Goal: Task Accomplishment & Management: Manage account settings

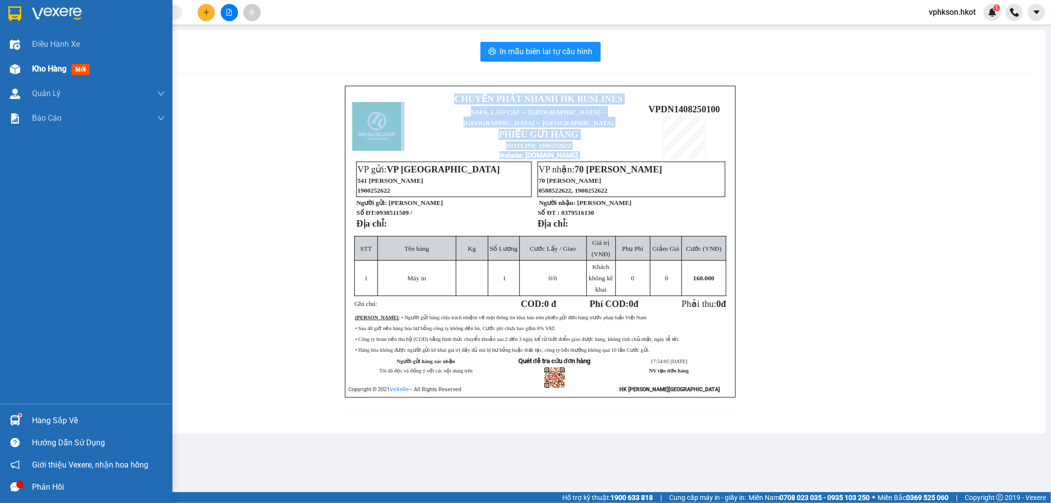
click at [70, 70] on div "Kho hàng mới" at bounding box center [63, 69] width 62 height 12
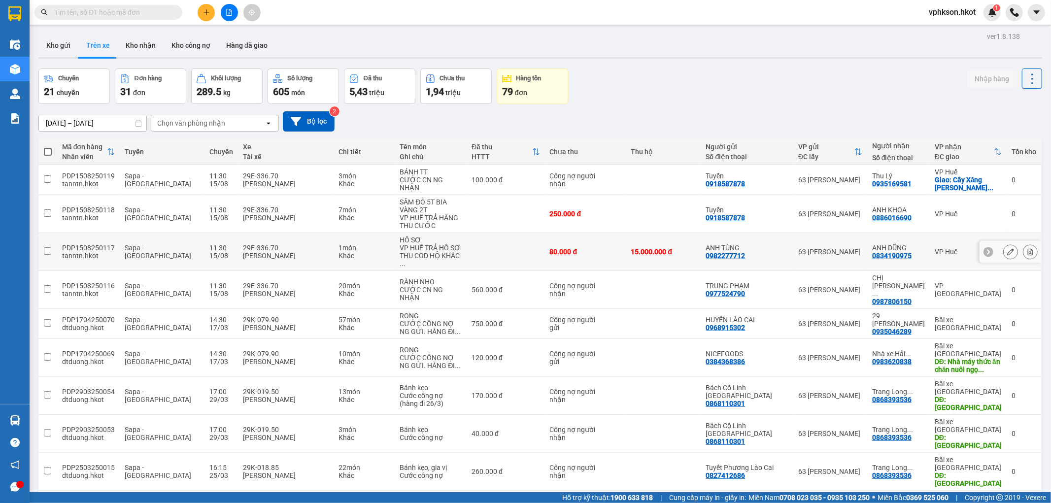
click at [1027, 250] on icon at bounding box center [1030, 251] width 7 height 7
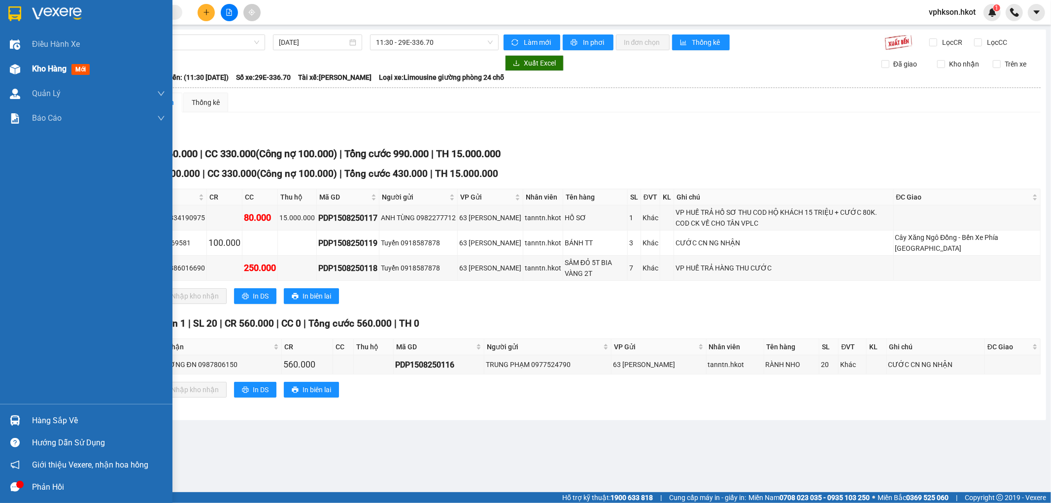
click at [43, 71] on span "Kho hàng" at bounding box center [49, 68] width 35 height 9
click at [30, 64] on div "Kho hàng mới" at bounding box center [86, 69] width 173 height 25
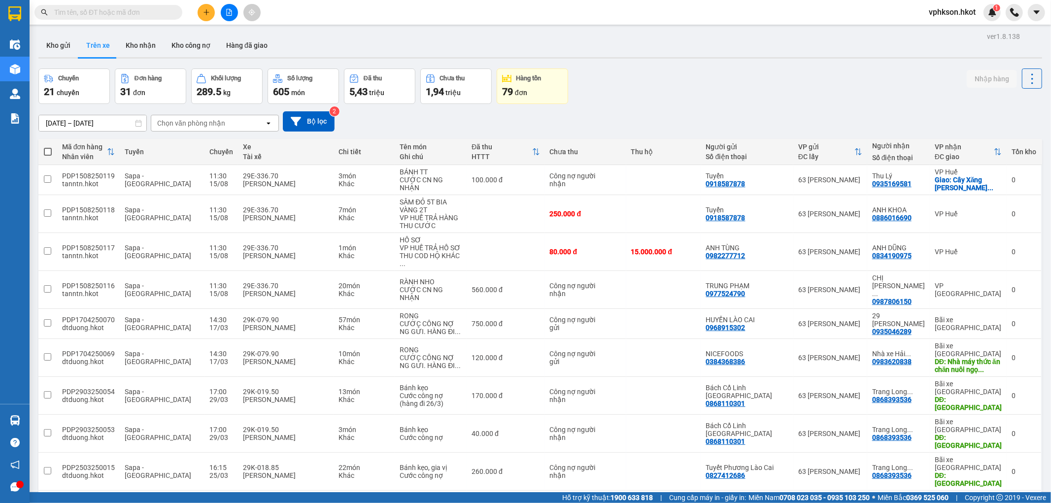
click at [138, 4] on div "Kết quả tìm kiếm ( 0 ) Bộ lọc No Data" at bounding box center [96, 12] width 192 height 17
click at [134, 9] on input "text" at bounding box center [112, 12] width 116 height 11
paste input "70NHH0608250042"
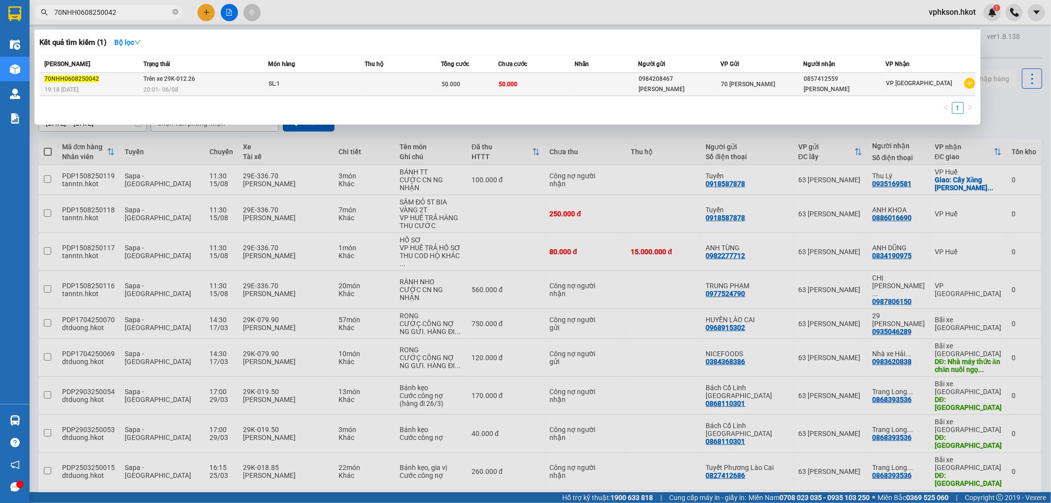
type input "70NHH0608250042"
click at [429, 93] on td at bounding box center [403, 84] width 76 height 23
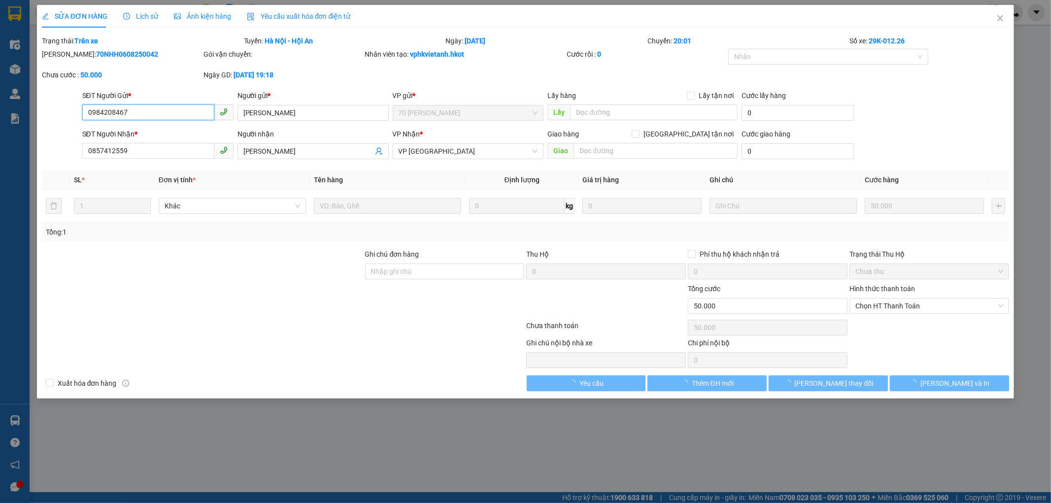
type input "0984208467"
type input "Lê Thị Nguyên"
type input "0857412559"
type input "Mai Hà Phương"
type input "50.000"
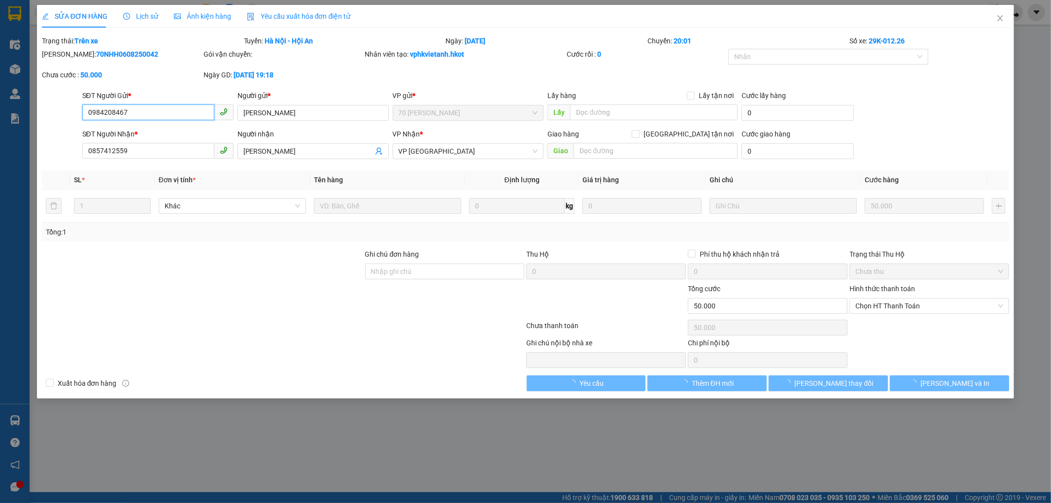
type input "50.000"
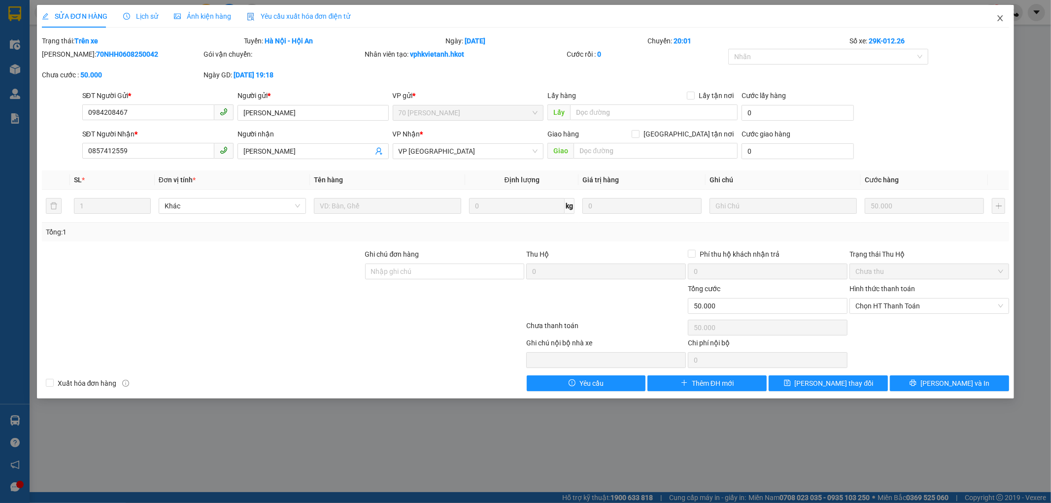
click at [999, 21] on icon "close" at bounding box center [1000, 18] width 5 height 6
click at [998, 20] on div "vphkson.hkot 1" at bounding box center [961, 12] width 80 height 17
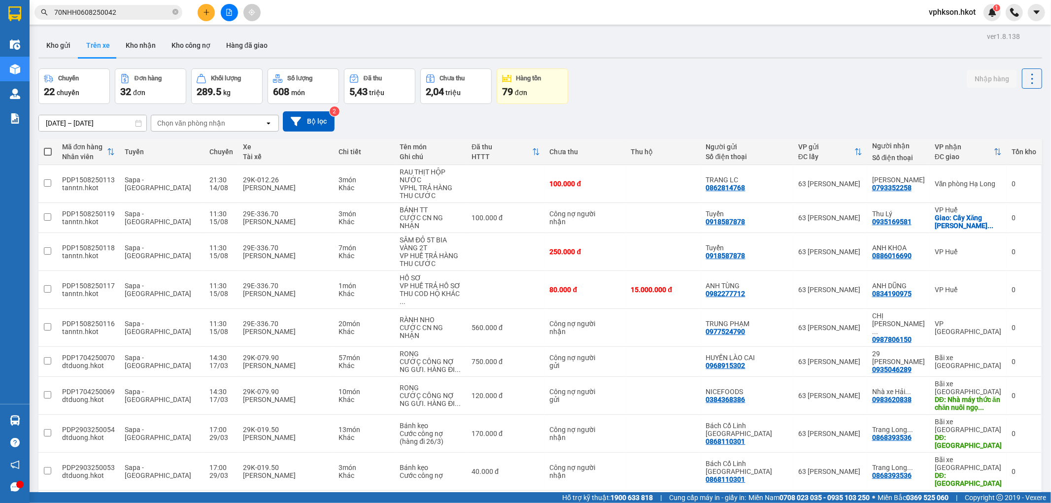
click at [144, 12] on input "70NHH0608250042" at bounding box center [112, 12] width 116 height 11
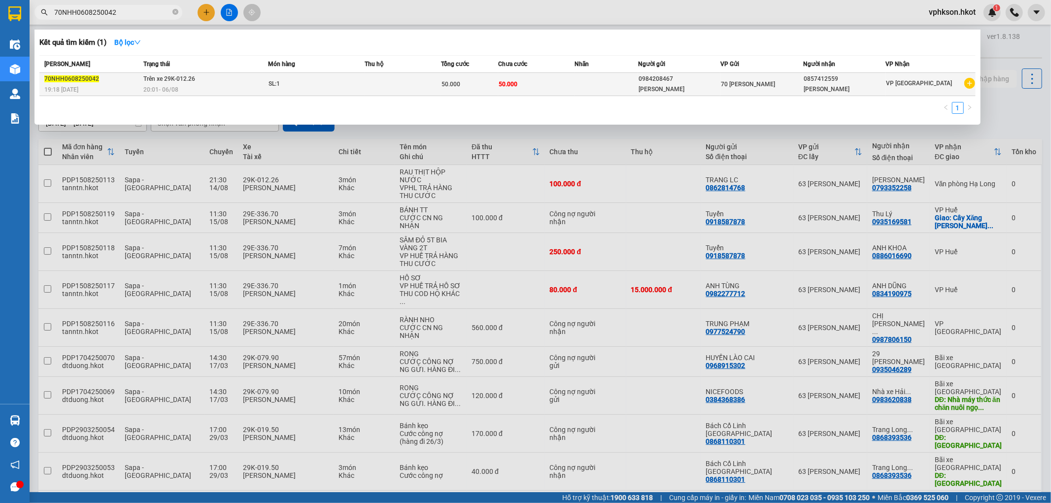
click at [396, 85] on td at bounding box center [403, 84] width 76 height 23
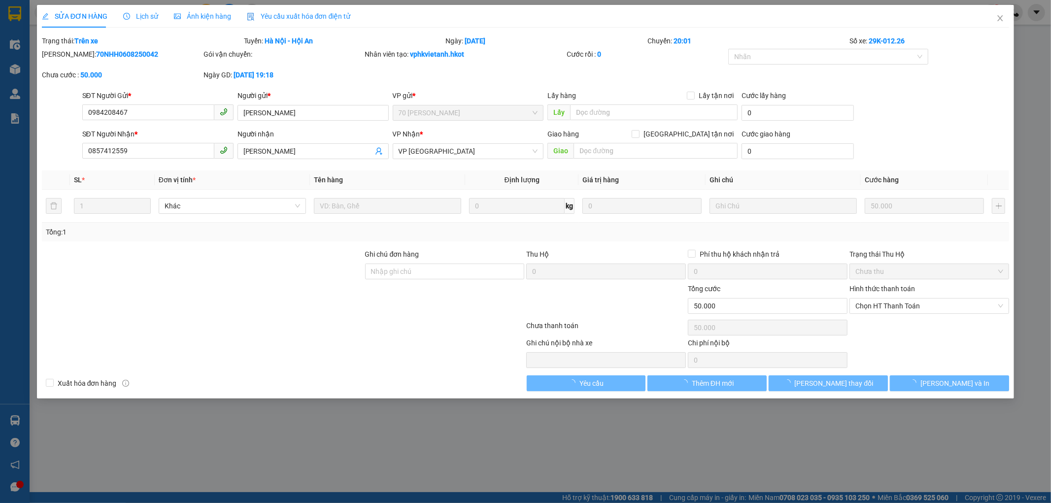
click at [139, 15] on span "Lịch sử" at bounding box center [140, 16] width 35 height 8
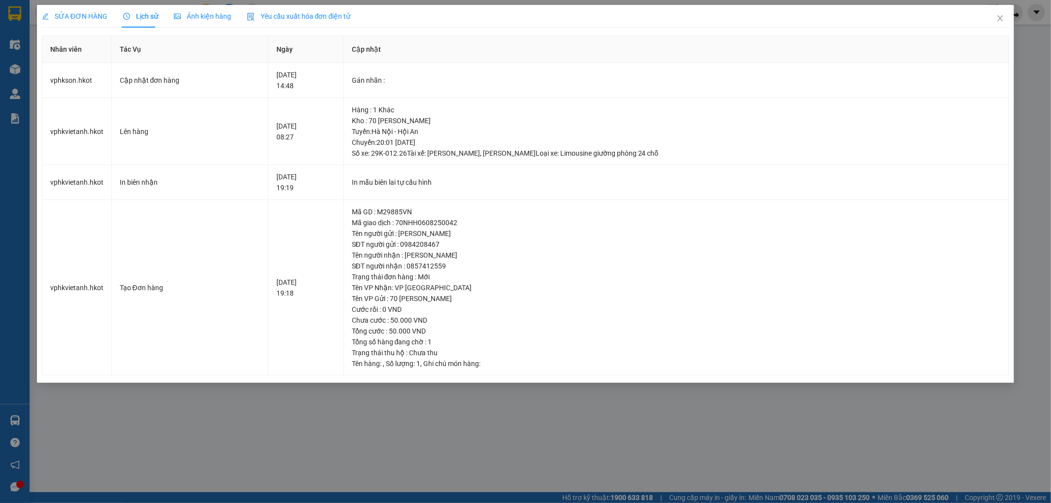
drag, startPoint x: 584, startPoint y: 474, endPoint x: 581, endPoint y: 467, distance: 8.0
click at [584, 474] on div "SỬA ĐƠN HÀNG Lịch sử Ảnh kiện hàng Yêu cầu xuất hóa đơn điện tử Total Paid Fee …" at bounding box center [525, 251] width 1051 height 503
click at [590, 432] on div "SỬA ĐƠN HÀNG Lịch sử Ảnh kiện hàng Yêu cầu xuất hóa đơn điện tử Total Paid Fee …" at bounding box center [525, 251] width 1051 height 503
click at [1001, 22] on icon "close" at bounding box center [1001, 18] width 8 height 8
click at [1001, 16] on div "vphkson.hkot 1" at bounding box center [961, 12] width 80 height 17
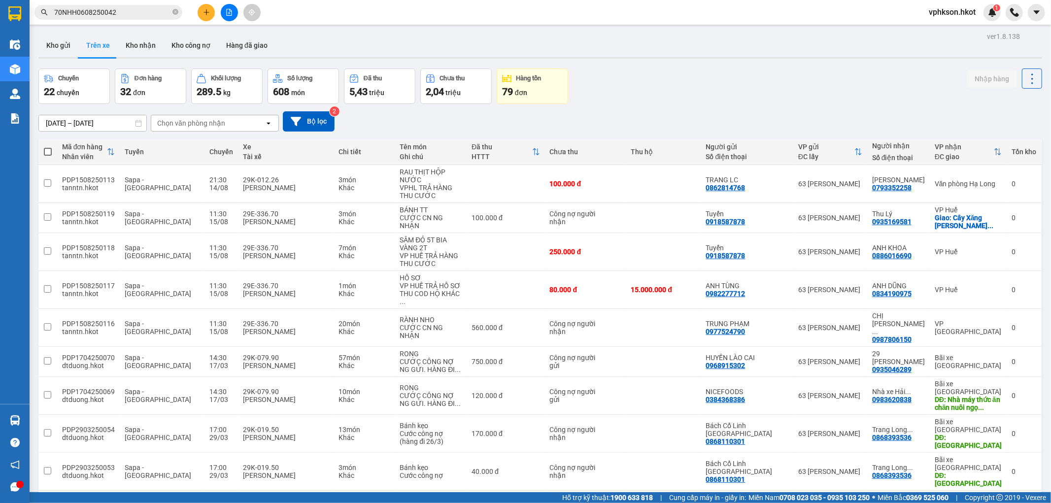
click at [194, 124] on div "Chọn văn phòng nhận" at bounding box center [191, 123] width 68 height 10
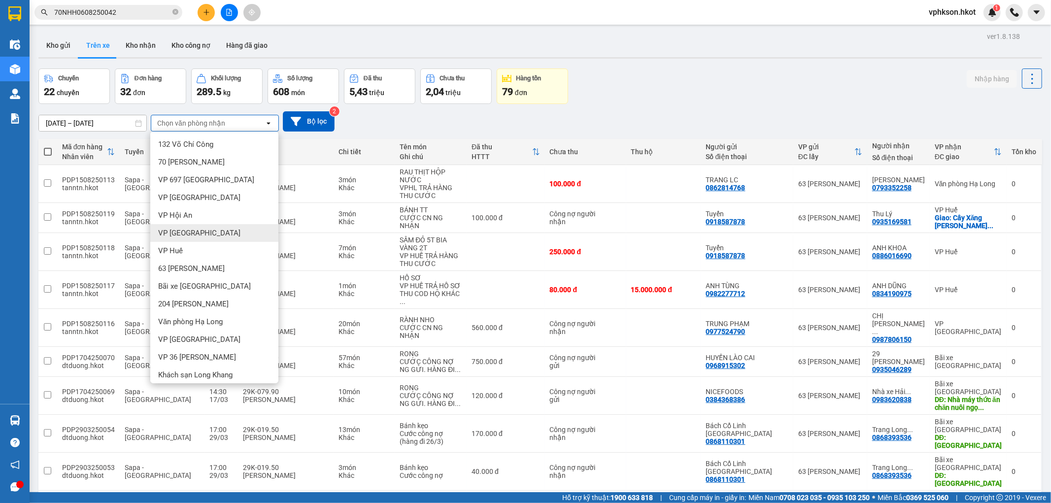
click at [208, 228] on div "VP [GEOGRAPHIC_DATA]" at bounding box center [214, 233] width 128 height 18
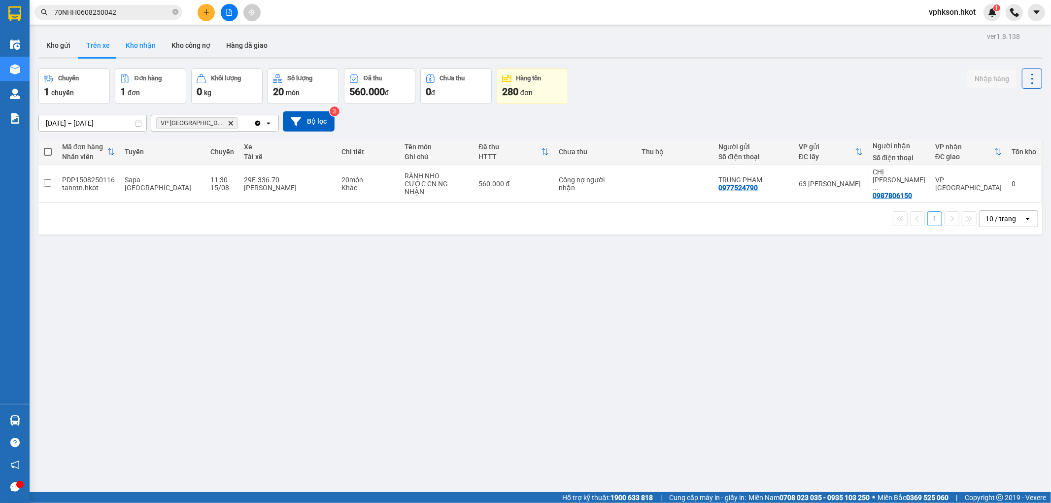
click at [128, 40] on button "Kho nhận" at bounding box center [141, 46] width 46 height 24
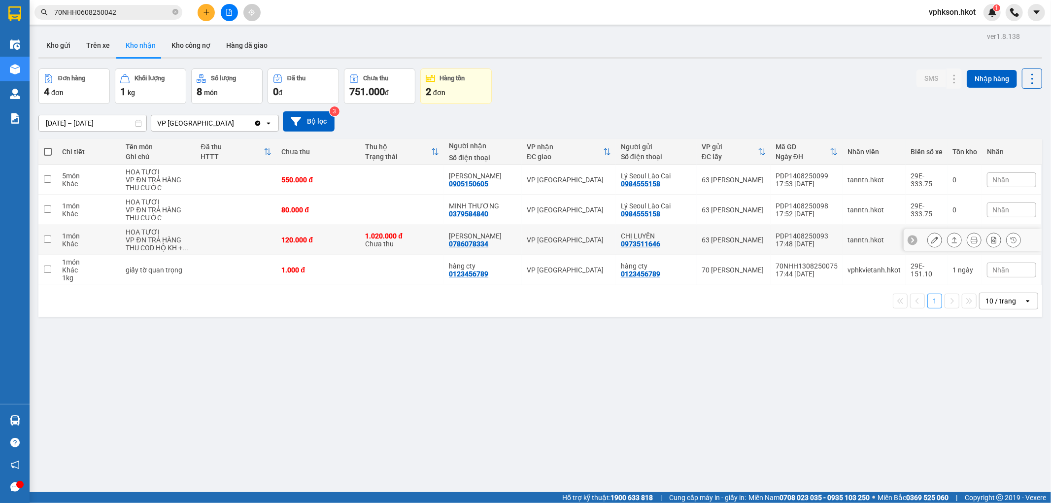
click at [933, 242] on button at bounding box center [935, 240] width 14 height 17
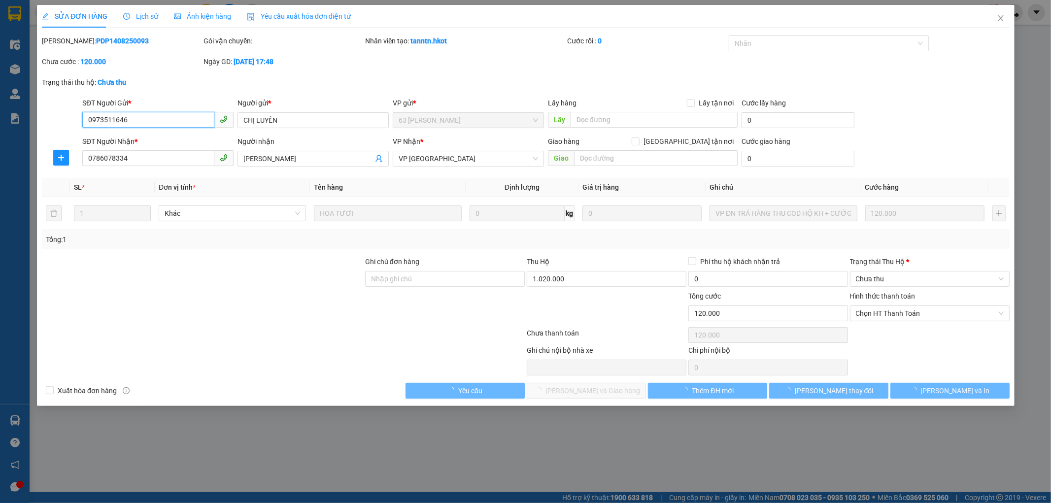
type input "0973511646"
type input "CHỊ LUYẾN"
type input "0786078334"
type input "[PERSON_NAME]"
type input "120.000"
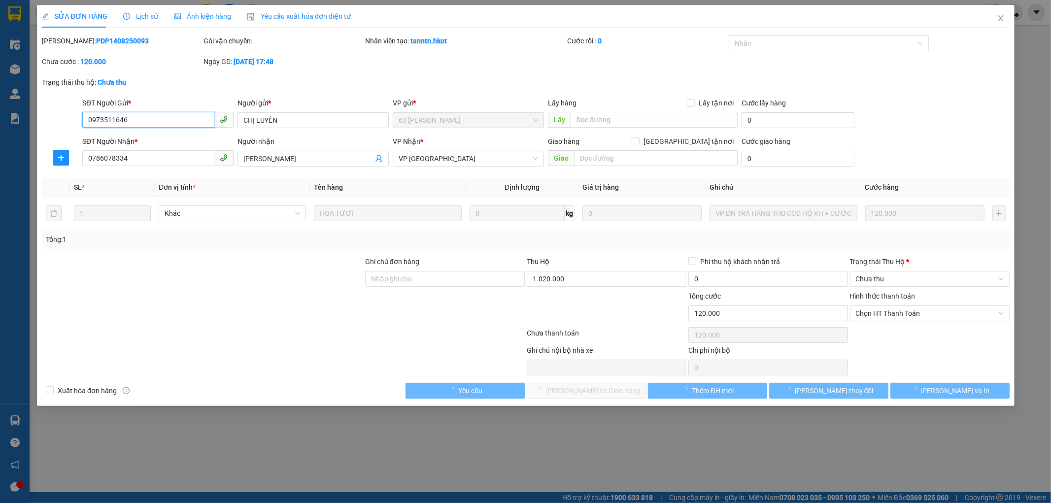
type input "120.000"
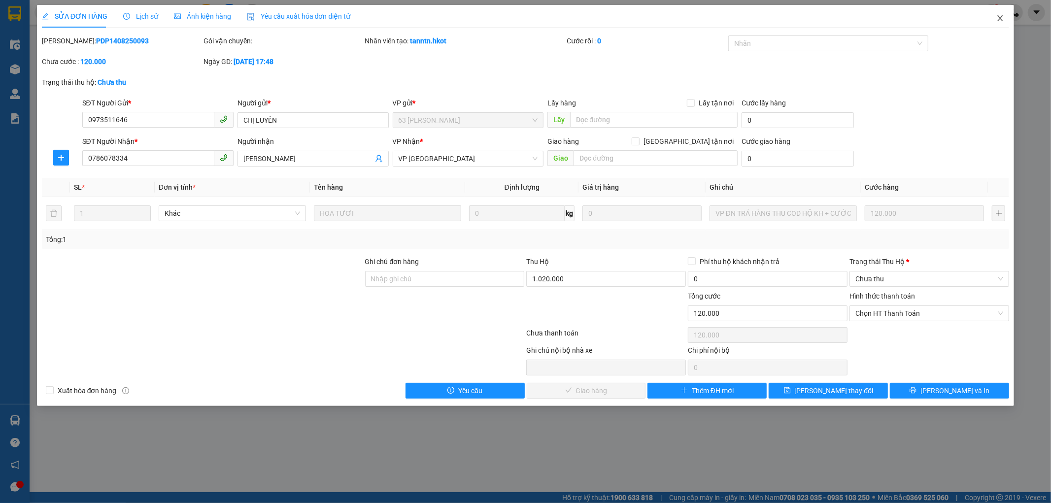
click at [997, 17] on icon "close" at bounding box center [1001, 18] width 8 height 8
